Goal: Task Accomplishment & Management: Use online tool/utility

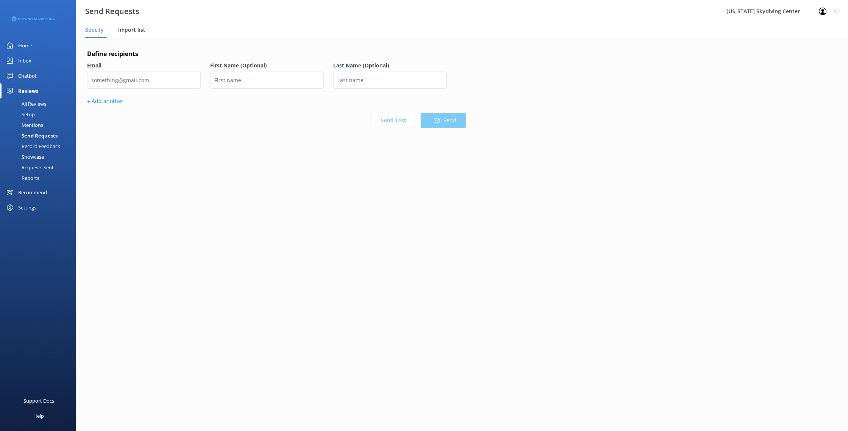
click at [130, 32] on span "Import list" at bounding box center [131, 30] width 27 height 8
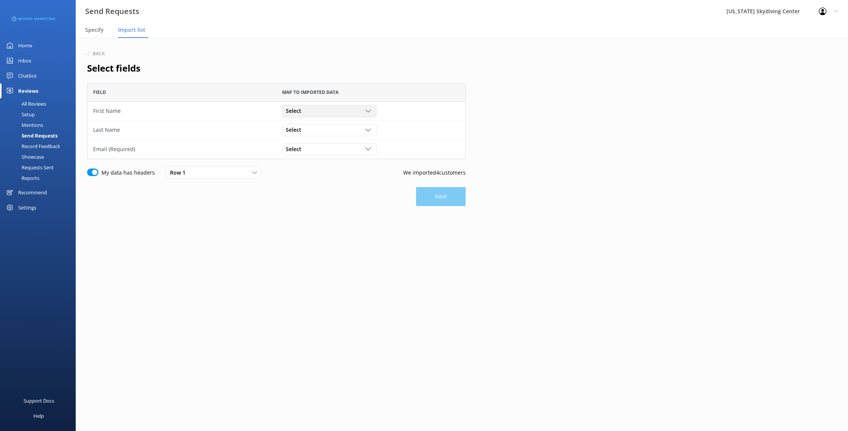
scroll to position [76, 379]
click at [324, 115] on div "Select Customer Id First Name Last Name Email Gender Age Weight Day of birth Ad…" at bounding box center [329, 111] width 95 height 12
click at [310, 142] on link "First Name" at bounding box center [329, 141] width 94 height 15
click at [310, 137] on div "Select Customer Id First Name Last Name Email Gender Age Weight Day of birth Ad…" at bounding box center [370, 130] width 189 height 19
click at [310, 131] on div "Select" at bounding box center [329, 130] width 91 height 8
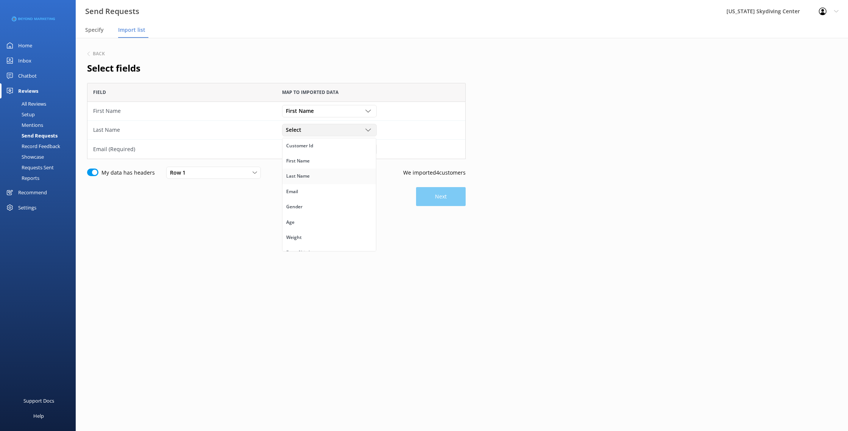
click at [307, 178] on div "Last Name" at bounding box center [297, 176] width 23 height 8
click at [309, 151] on div "Select" at bounding box center [329, 149] width 91 height 8
click at [311, 210] on link "Email" at bounding box center [329, 210] width 94 height 15
click at [419, 197] on button "Next" at bounding box center [441, 196] width 50 height 19
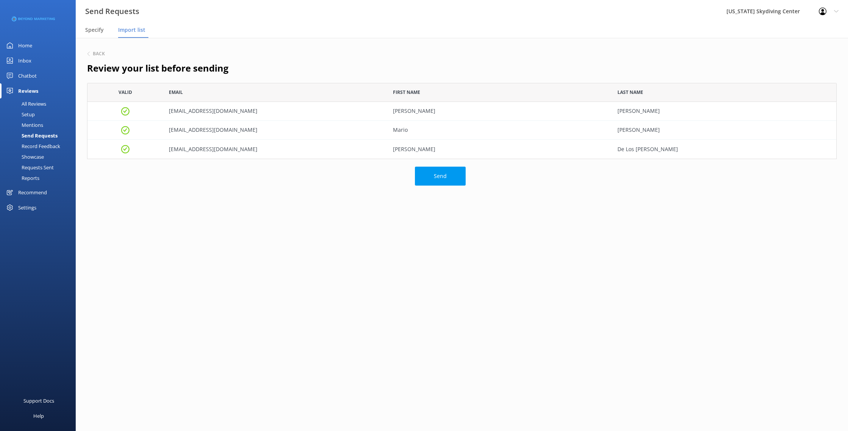
scroll to position [76, 750]
click at [437, 178] on button "Send" at bounding box center [440, 176] width 51 height 19
